Goal: Navigation & Orientation: Find specific page/section

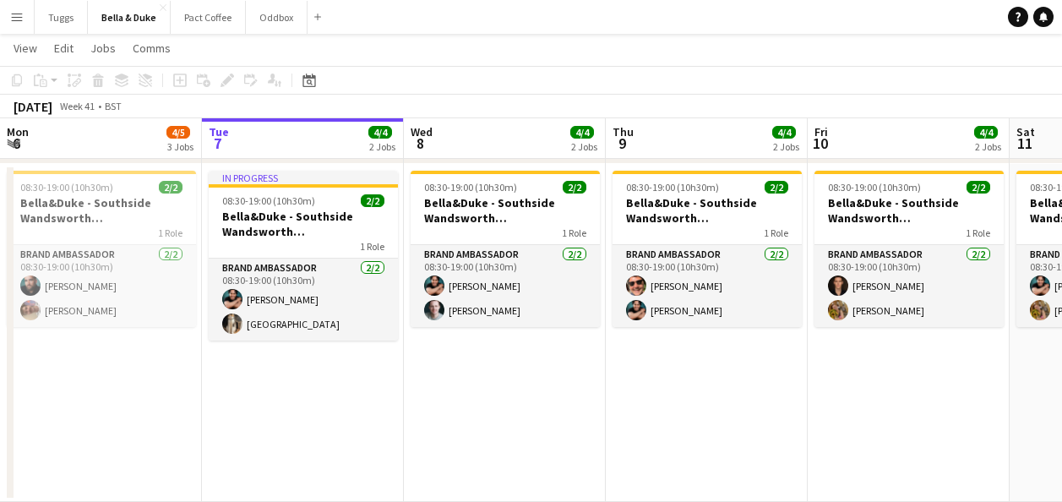
scroll to position [0, 591]
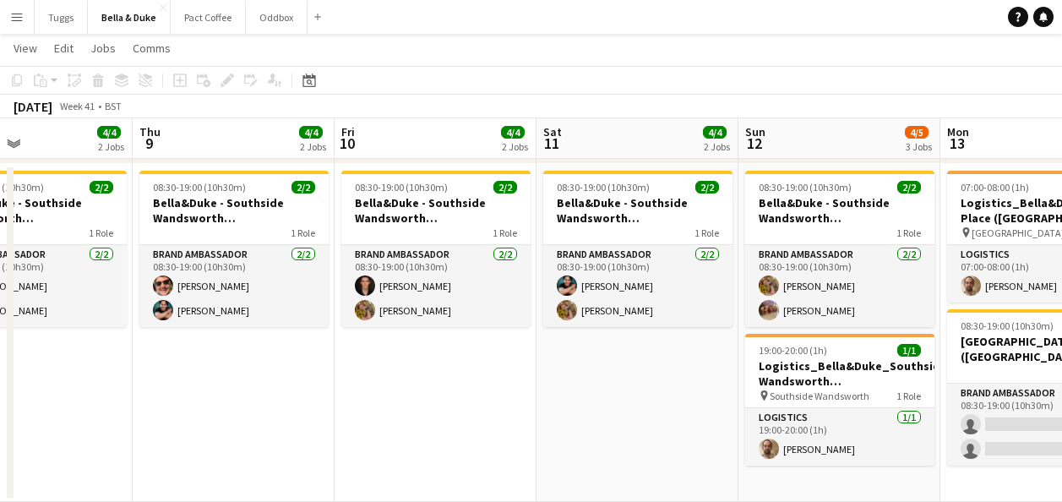
drag, startPoint x: 528, startPoint y: 398, endPoint x: 197, endPoint y: 424, distance: 332.3
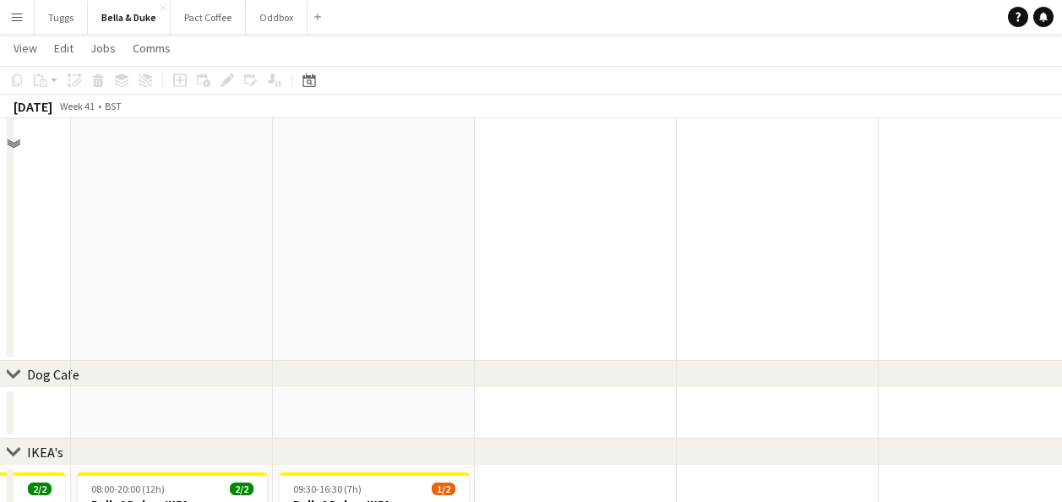
scroll to position [1290, 0]
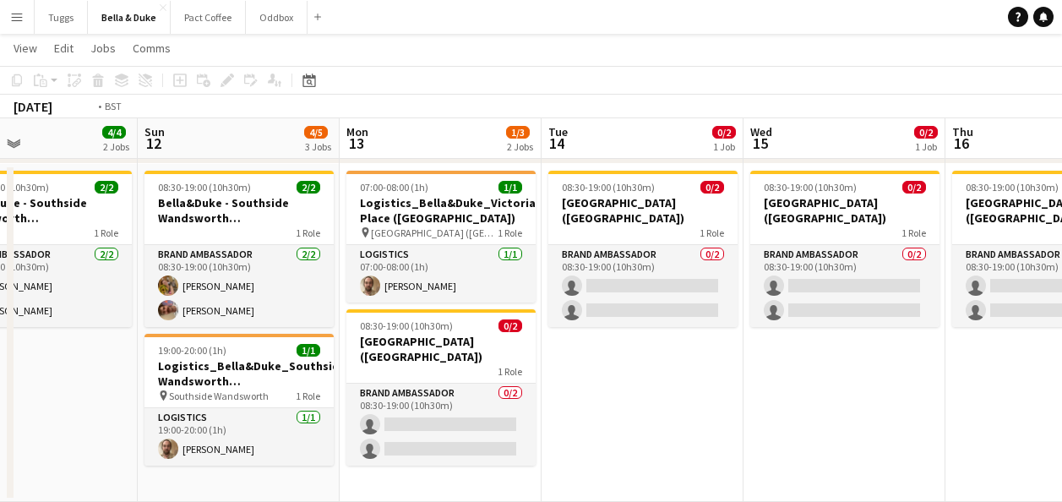
drag, startPoint x: 880, startPoint y: 391, endPoint x: 317, endPoint y: 391, distance: 563.6
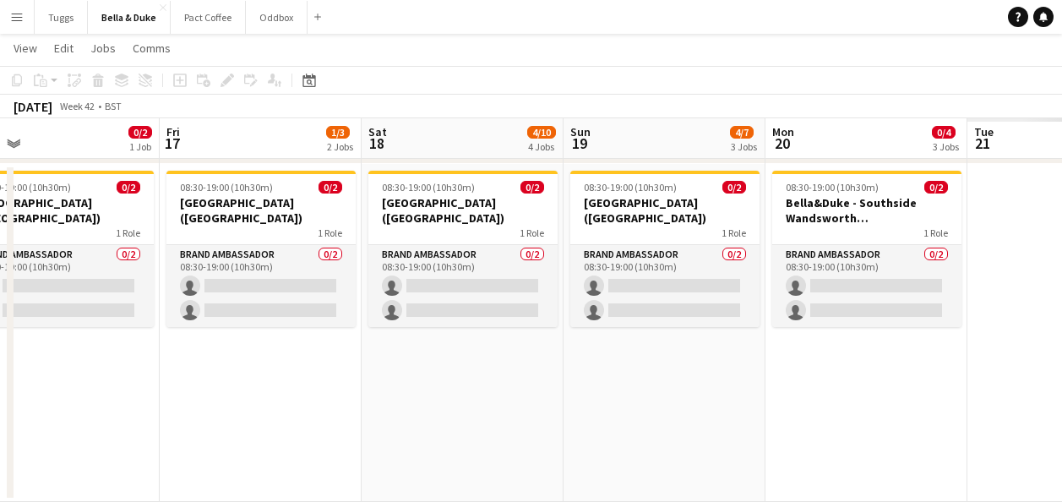
drag, startPoint x: 294, startPoint y: 443, endPoint x: 181, endPoint y: 459, distance: 114.4
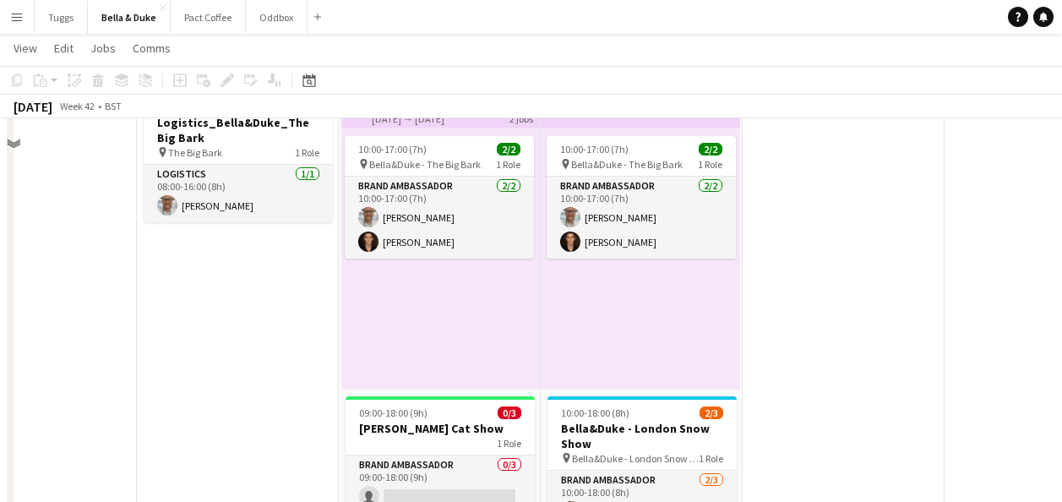
scroll to position [192, 0]
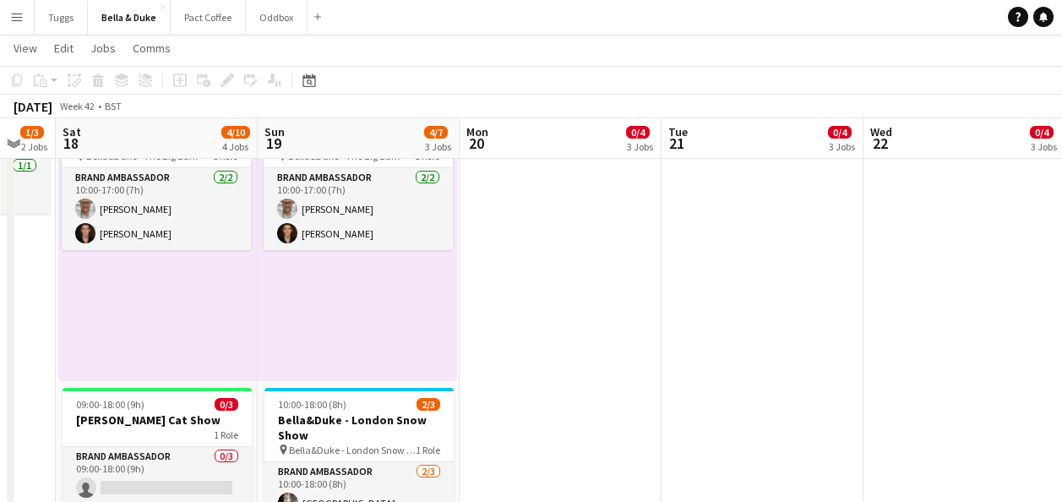
drag, startPoint x: 920, startPoint y: 330, endPoint x: 233, endPoint y: 307, distance: 687.4
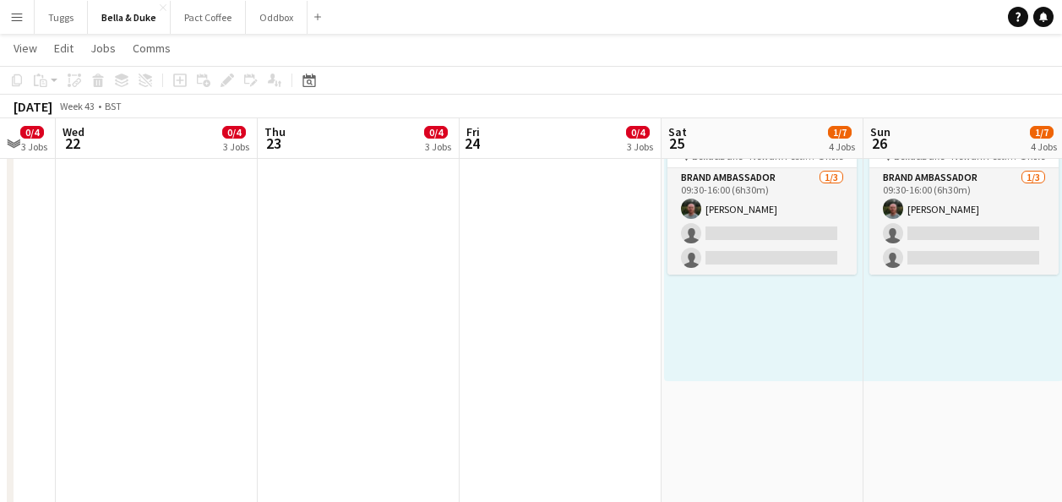
scroll to position [0, 794]
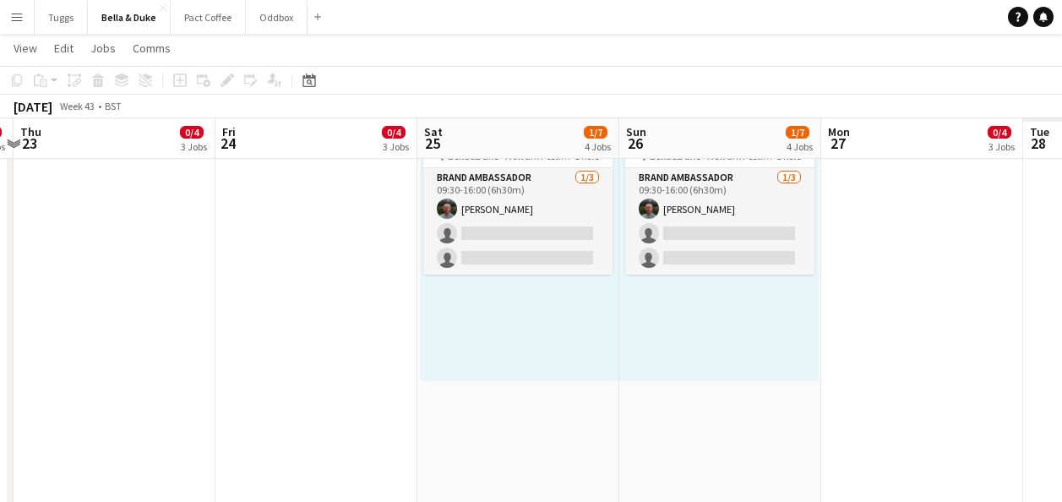
drag, startPoint x: 712, startPoint y: 314, endPoint x: 64, endPoint y: 363, distance: 649.9
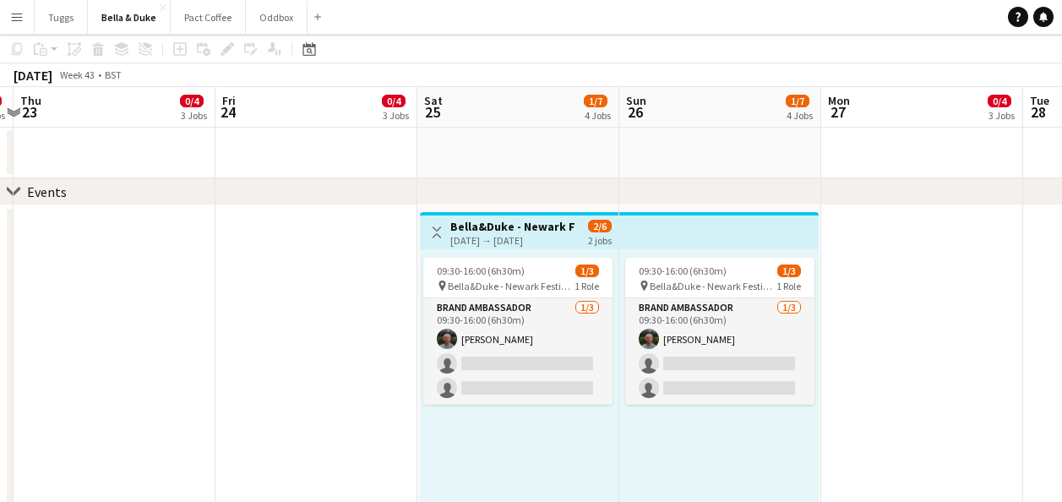
scroll to position [23, 0]
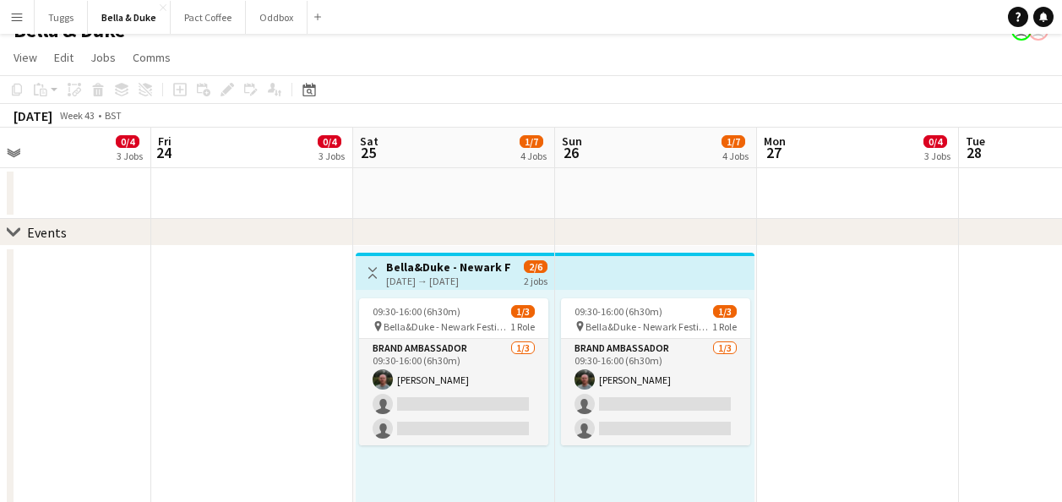
drag, startPoint x: 884, startPoint y: 366, endPoint x: 688, endPoint y: 356, distance: 196.3
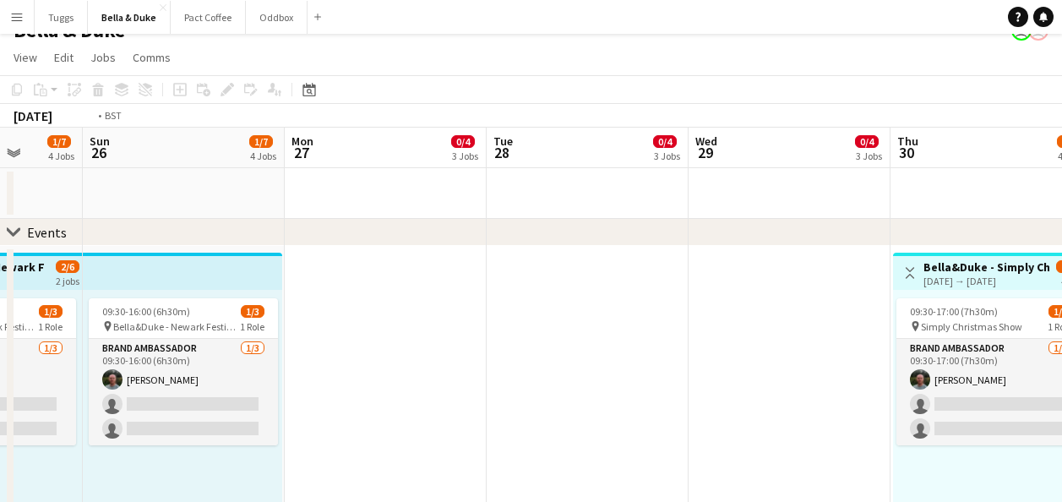
drag, startPoint x: 762, startPoint y: 346, endPoint x: 216, endPoint y: 373, distance: 546.5
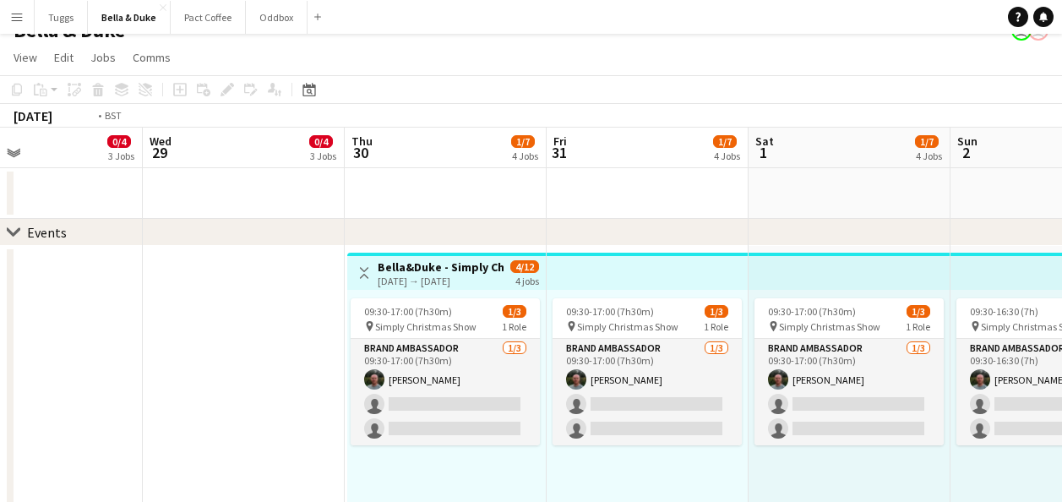
drag, startPoint x: 217, startPoint y: 365, endPoint x: 722, endPoint y: 362, distance: 504.5
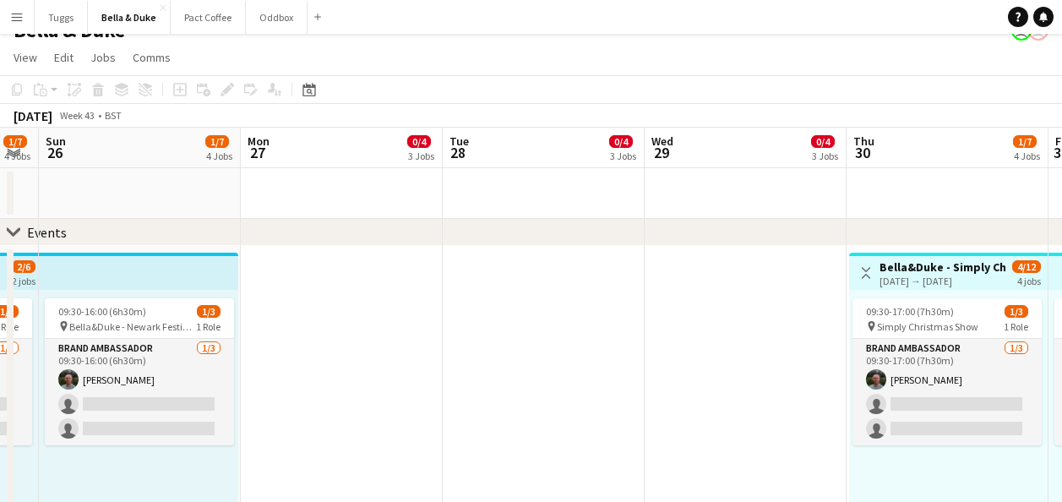
drag, startPoint x: 534, startPoint y: 367, endPoint x: 834, endPoint y: 367, distance: 300.0
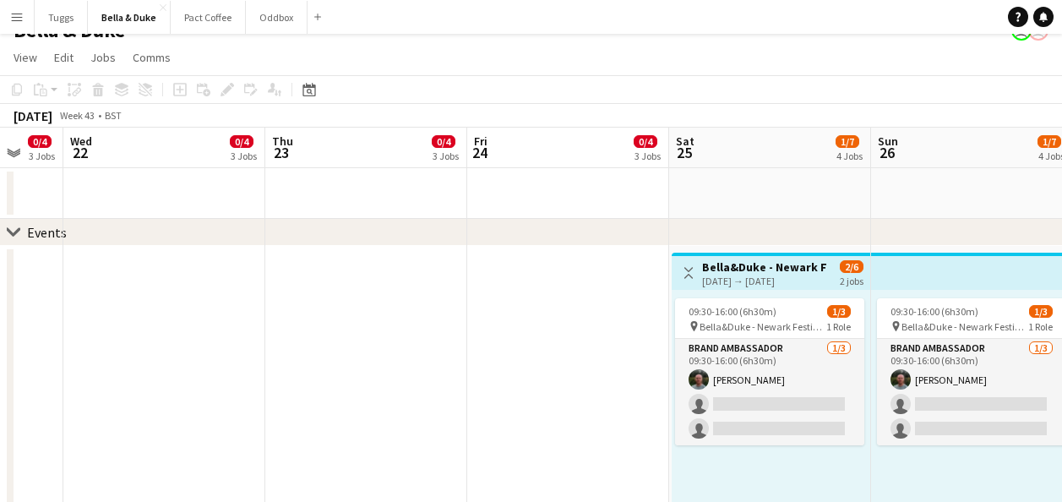
scroll to position [0, 340]
drag, startPoint x: 138, startPoint y: 399, endPoint x: 640, endPoint y: 379, distance: 502.3
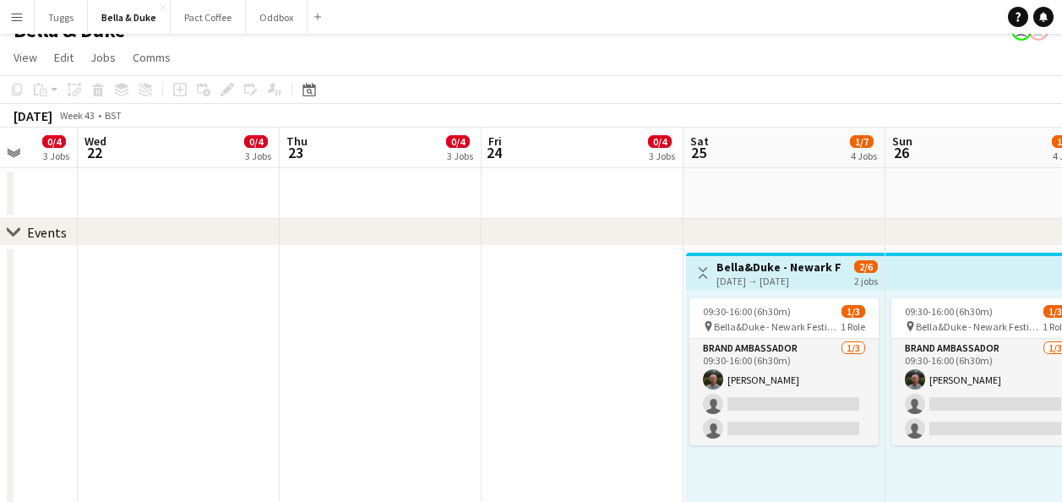
drag, startPoint x: 510, startPoint y: 378, endPoint x: 757, endPoint y: 399, distance: 248.5
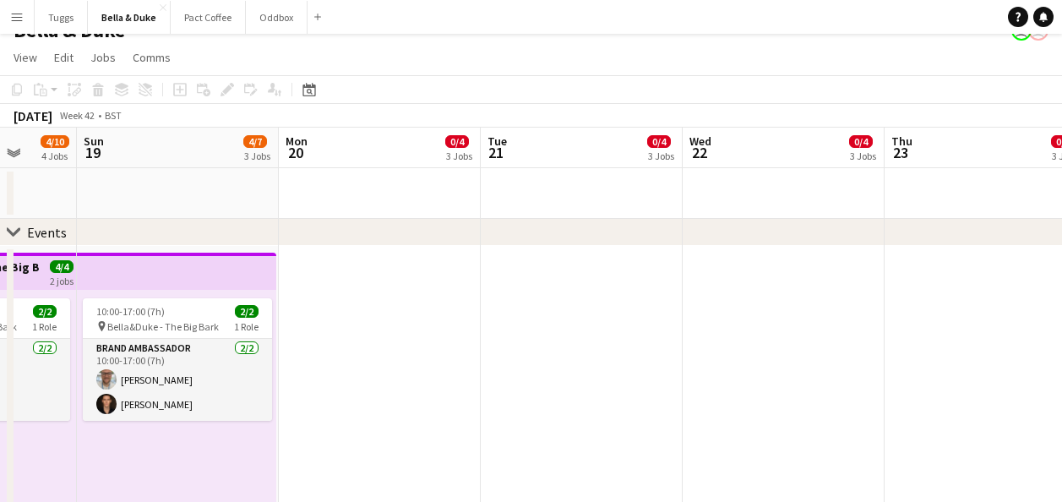
drag, startPoint x: 660, startPoint y: 406, endPoint x: 828, endPoint y: 401, distance: 168.2
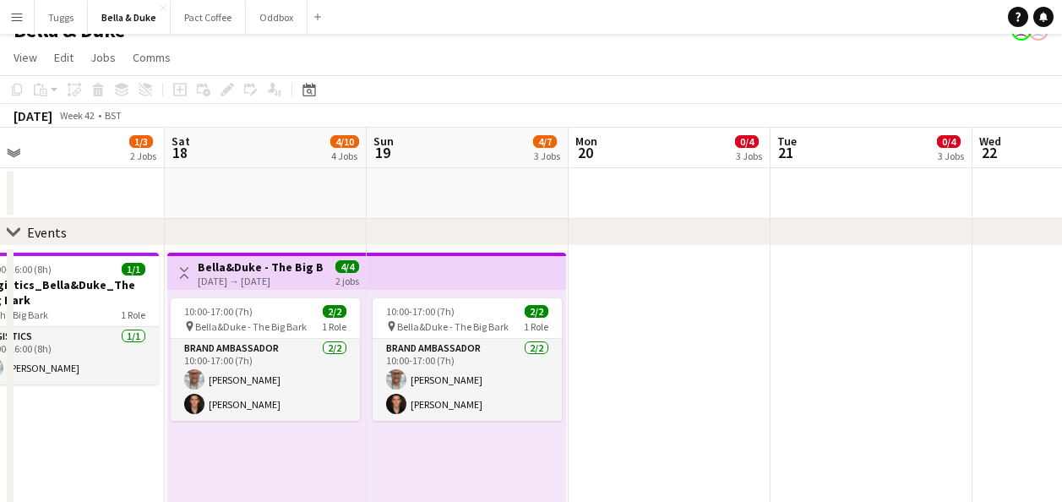
drag, startPoint x: 744, startPoint y: 397, endPoint x: 913, endPoint y: 379, distance: 170.9
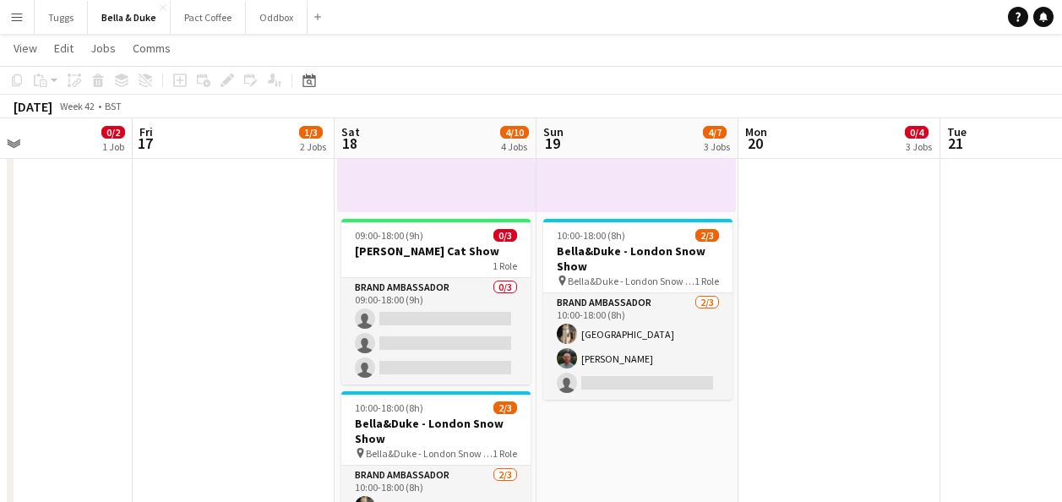
scroll to position [0, 352]
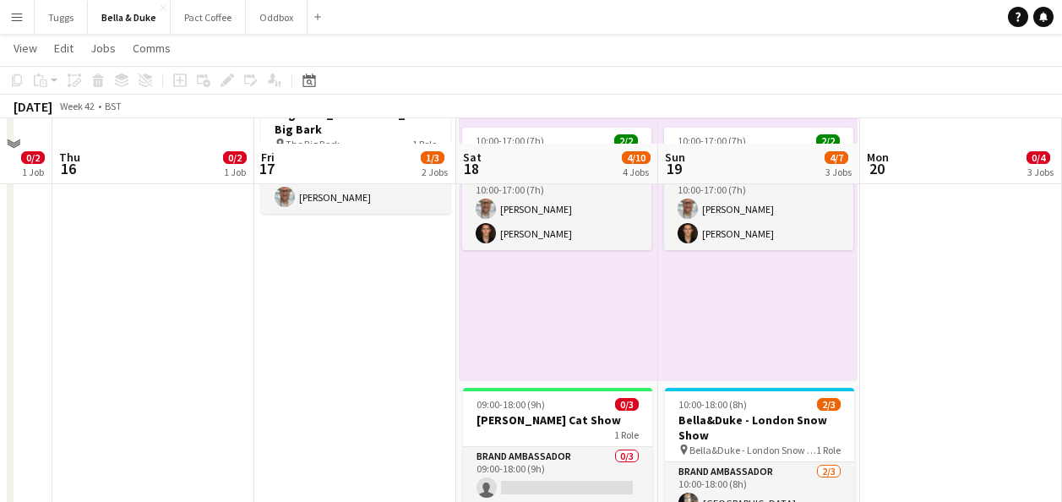
scroll to position [361, 0]
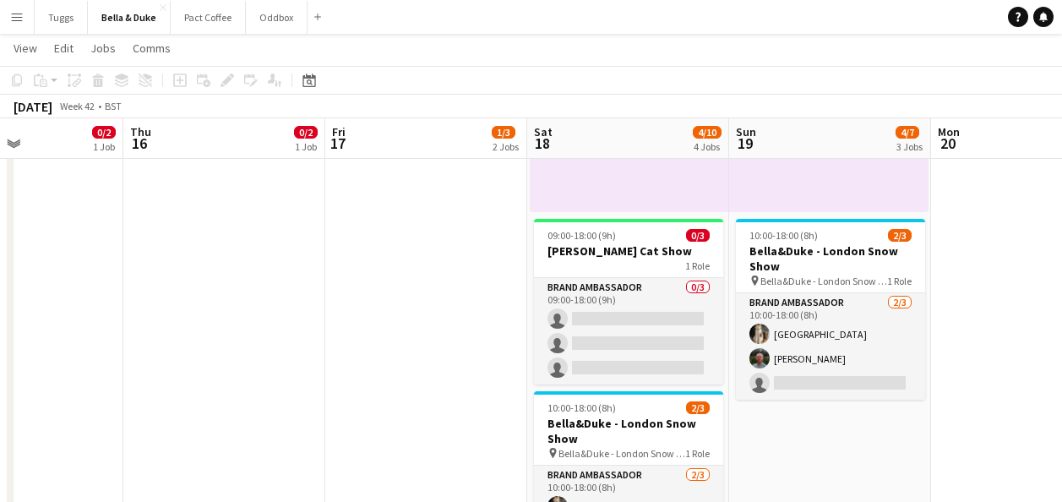
drag, startPoint x: 444, startPoint y: 339, endPoint x: 513, endPoint y: 339, distance: 68.4
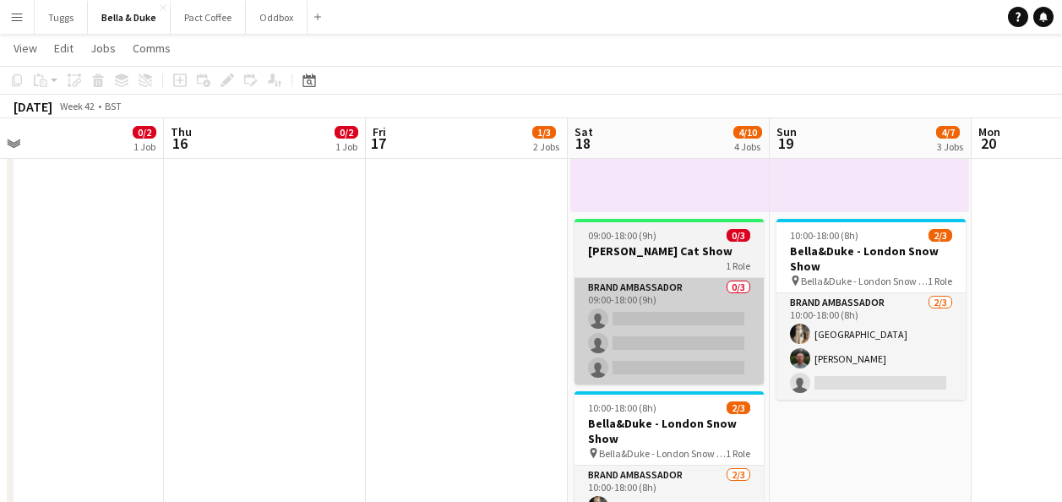
drag, startPoint x: 489, startPoint y: 319, endPoint x: 692, endPoint y: 318, distance: 202.8
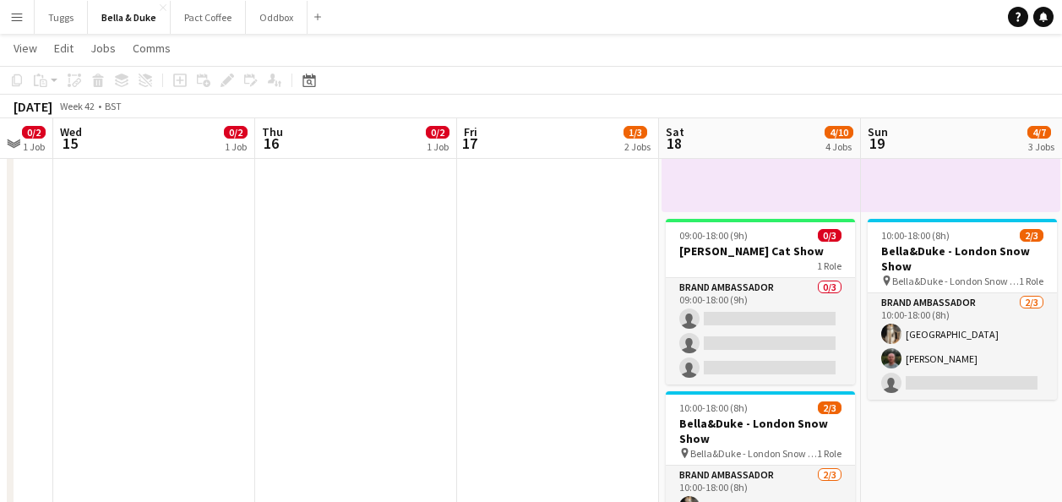
drag, startPoint x: 563, startPoint y: 301, endPoint x: 668, endPoint y: 295, distance: 105.8
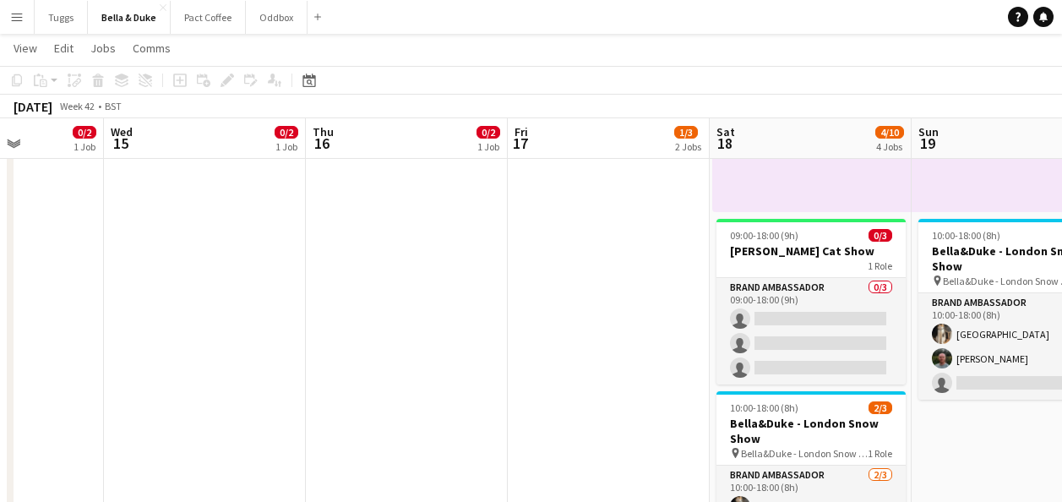
drag, startPoint x: 641, startPoint y: 298, endPoint x: 695, endPoint y: 298, distance: 54.9
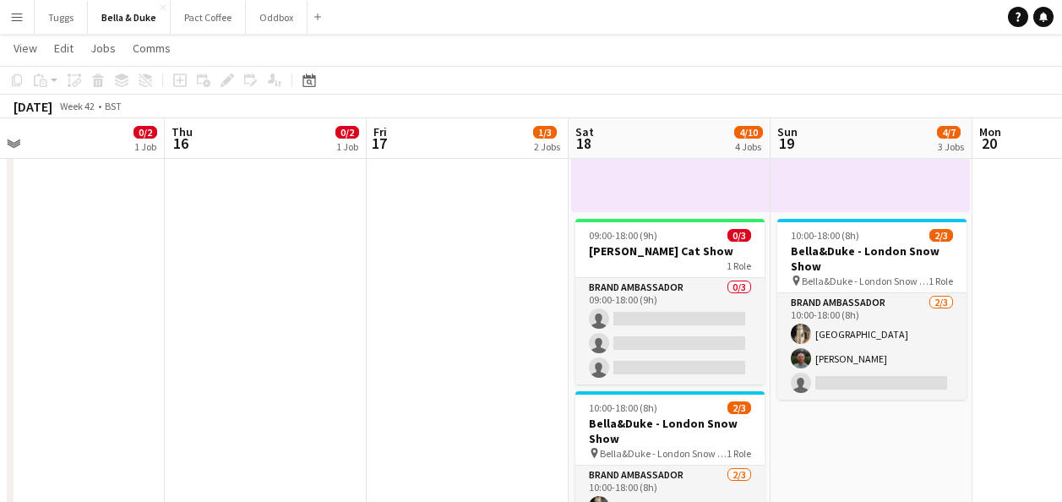
drag, startPoint x: 455, startPoint y: 371, endPoint x: 636, endPoint y: 352, distance: 182.6
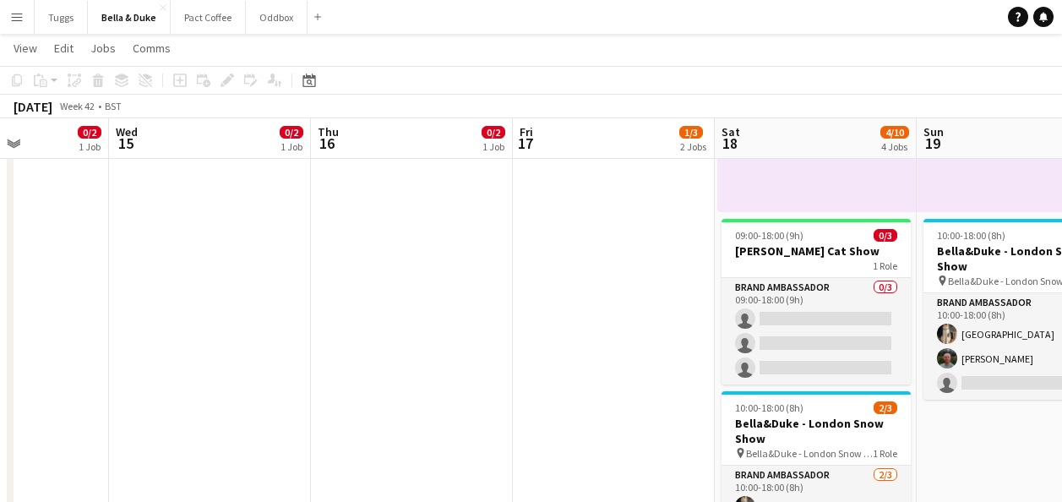
drag, startPoint x: 518, startPoint y: 360, endPoint x: 439, endPoint y: 366, distance: 79.6
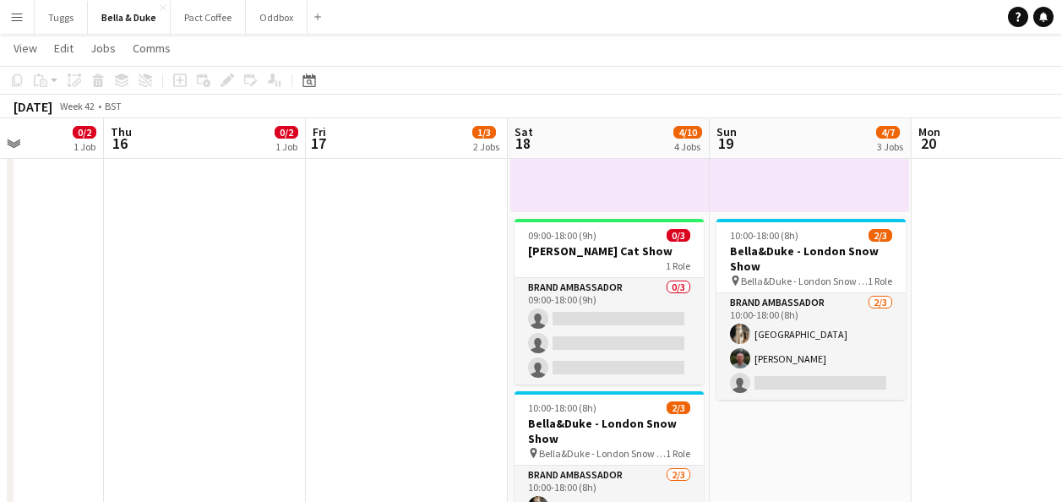
drag, startPoint x: 439, startPoint y: 366, endPoint x: 584, endPoint y: 365, distance: 145.3
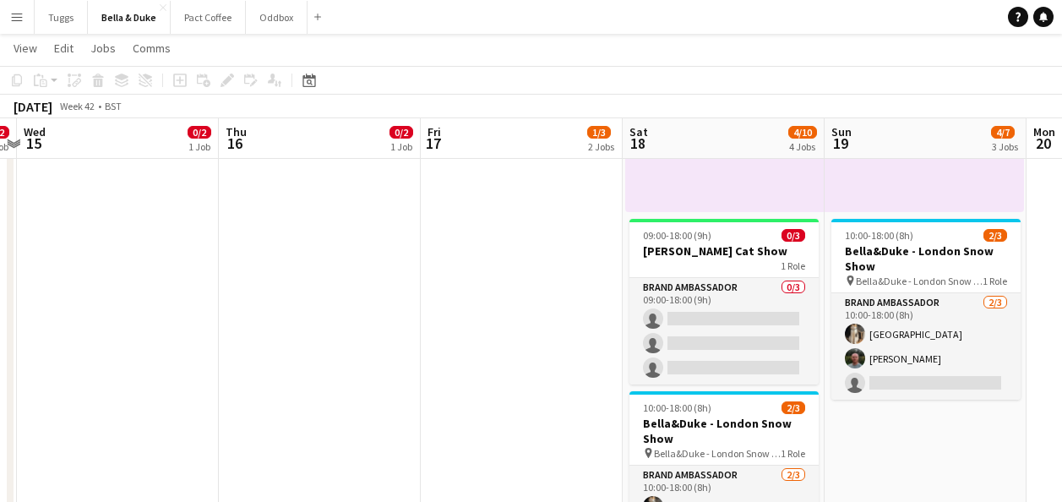
drag, startPoint x: 493, startPoint y: 373, endPoint x: 456, endPoint y: 373, distance: 36.3
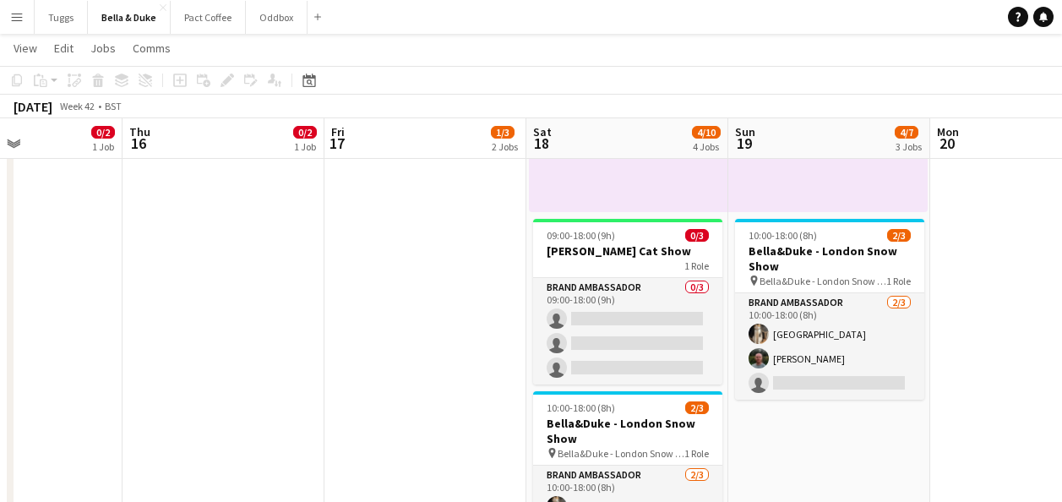
drag, startPoint x: 455, startPoint y: 373, endPoint x: 515, endPoint y: 359, distance: 61.5
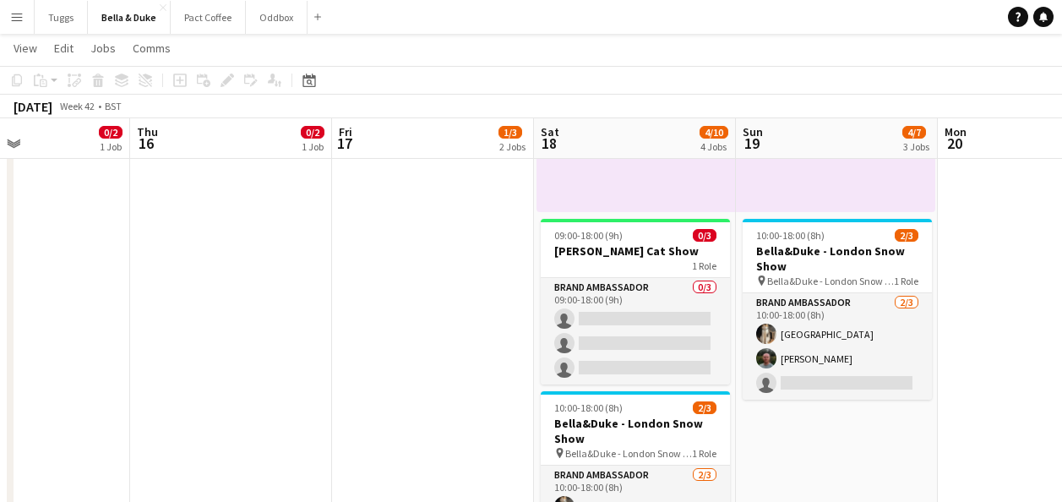
drag, startPoint x: 425, startPoint y: 352, endPoint x: 477, endPoint y: 346, distance: 52.8
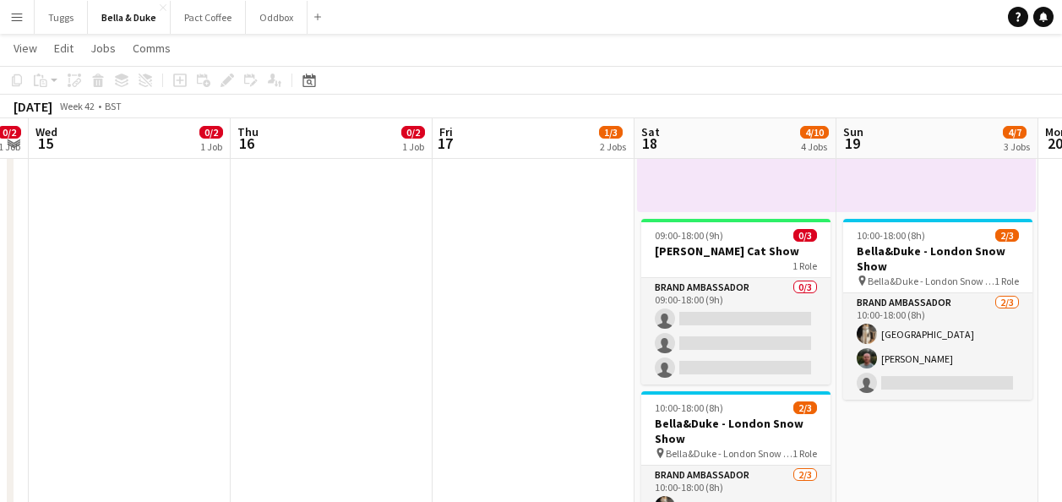
drag, startPoint x: 478, startPoint y: 349, endPoint x: 500, endPoint y: 349, distance: 22.0
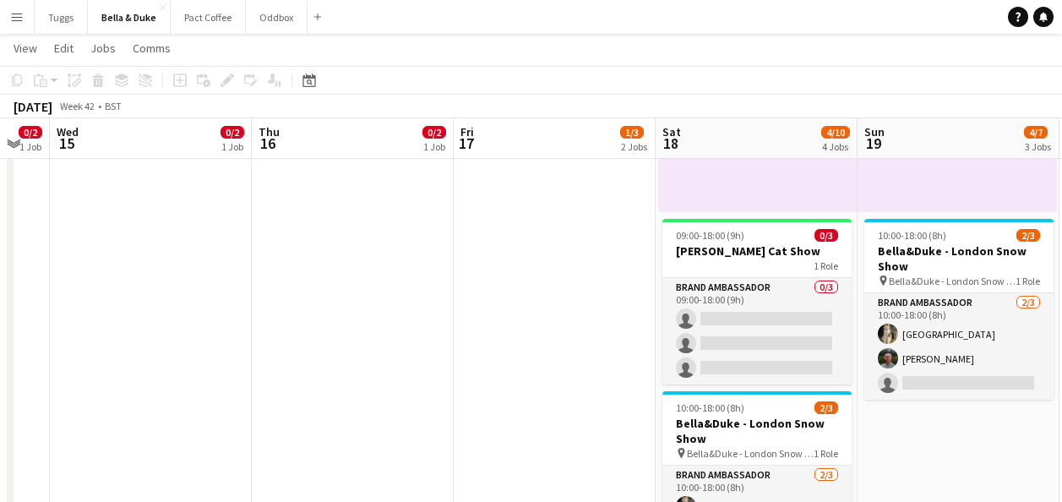
drag, startPoint x: 515, startPoint y: 355, endPoint x: 533, endPoint y: 354, distance: 18.6
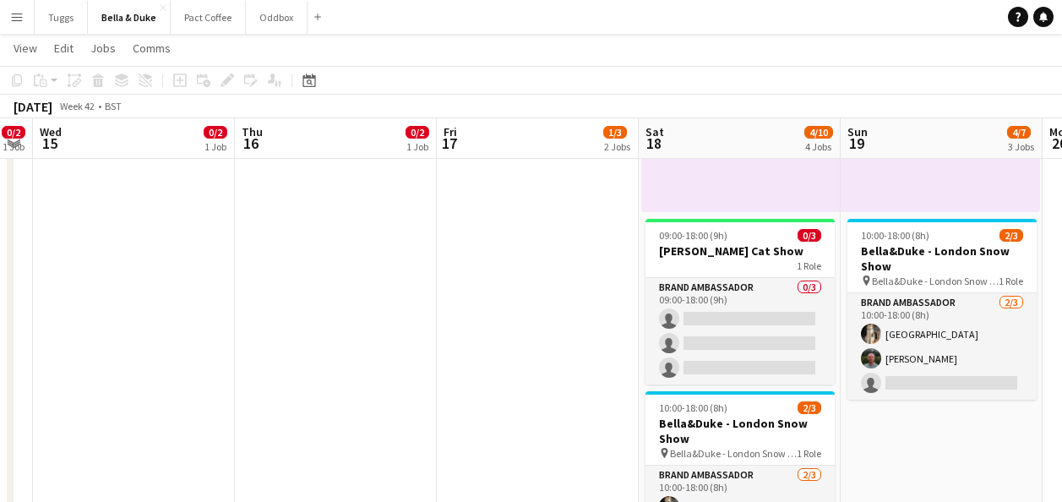
scroll to position [0, 581]
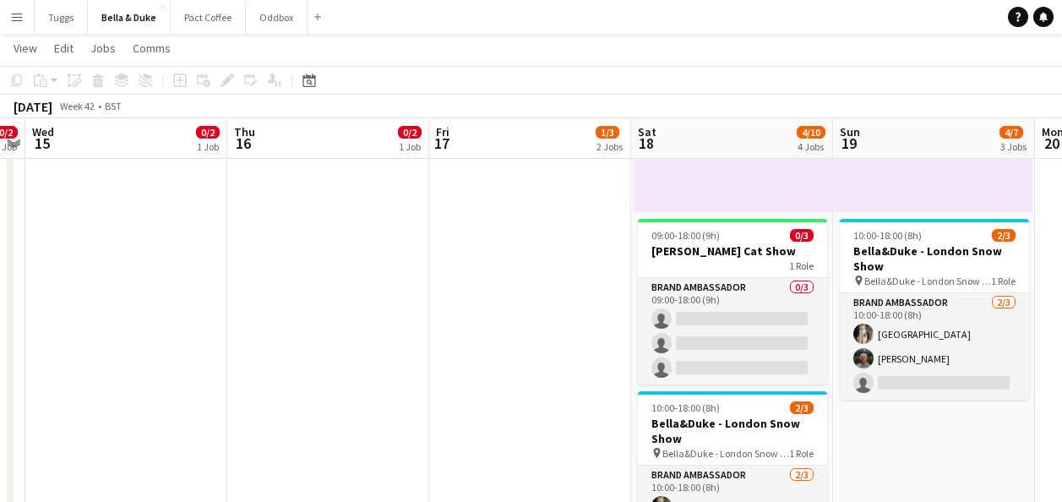
drag, startPoint x: 534, startPoint y: 355, endPoint x: 468, endPoint y: 359, distance: 66.0
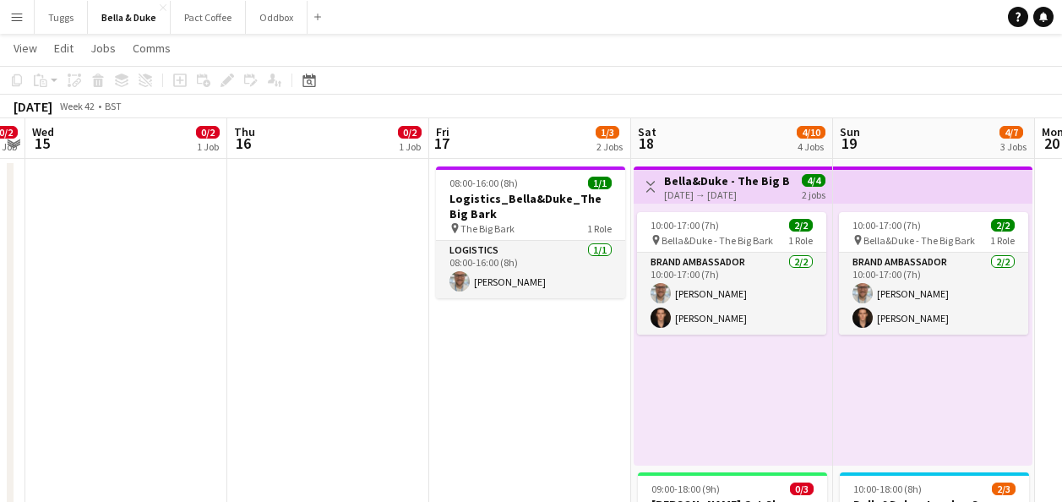
scroll to position [276, 0]
